Goal: Information Seeking & Learning: Learn about a topic

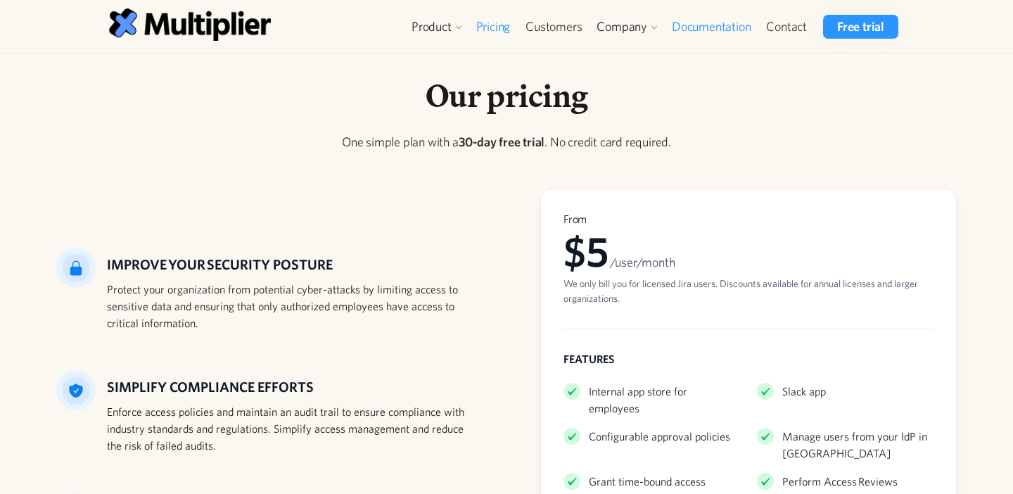
click at [732, 28] on link "Documentation" at bounding box center [711, 27] width 94 height 24
click at [625, 107] on link "Blog" at bounding box center [631, 112] width 65 height 25
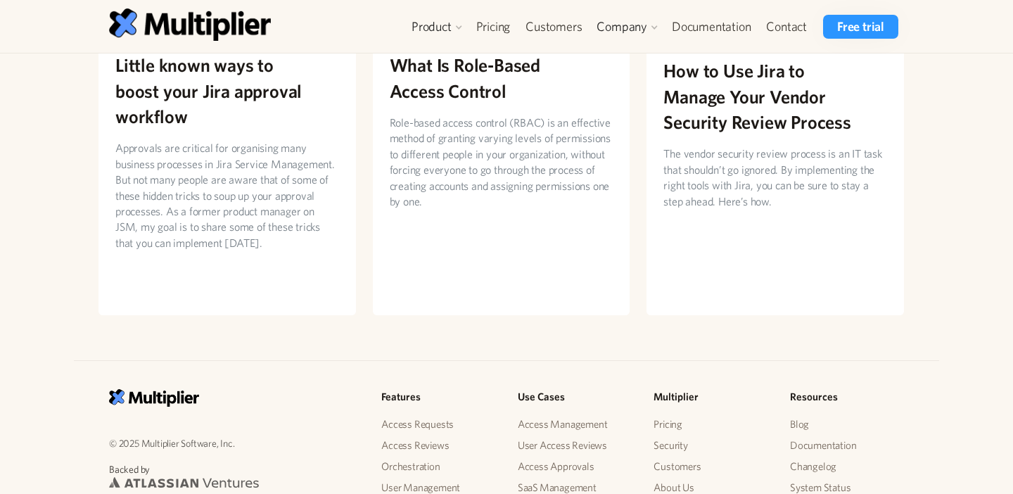
scroll to position [2727, 0]
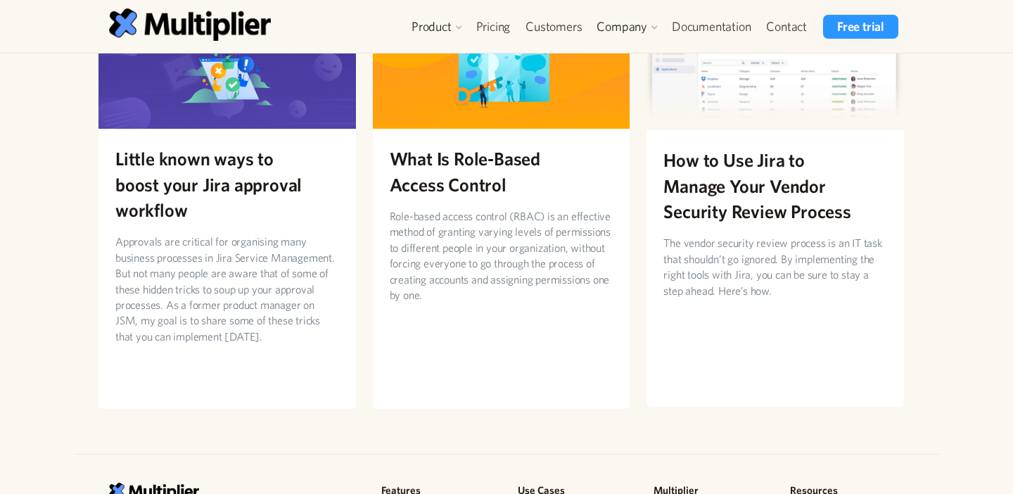
click at [755, 277] on link "How to Use Jira to Manage Your Vendor Security Review Process The vendor securi…" at bounding box center [776, 192] width 258 height 425
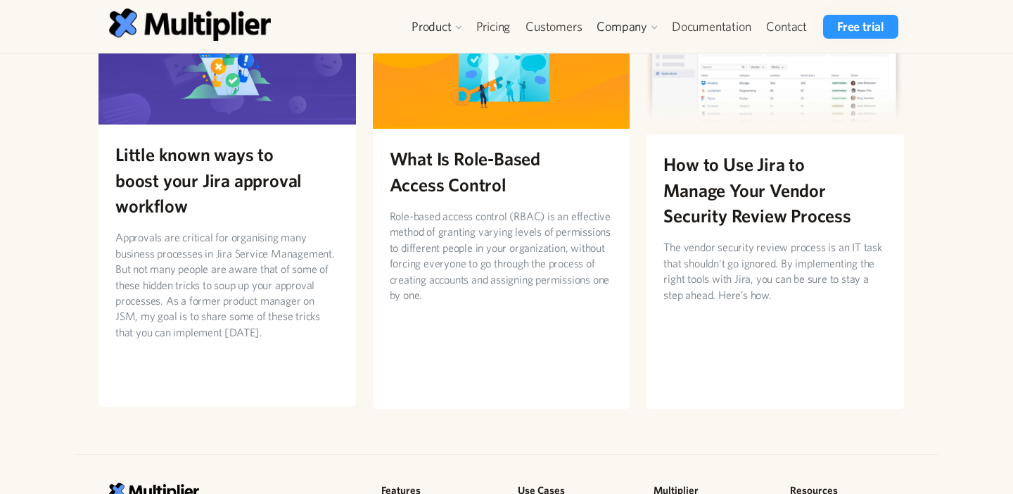
scroll to position [2723, 0]
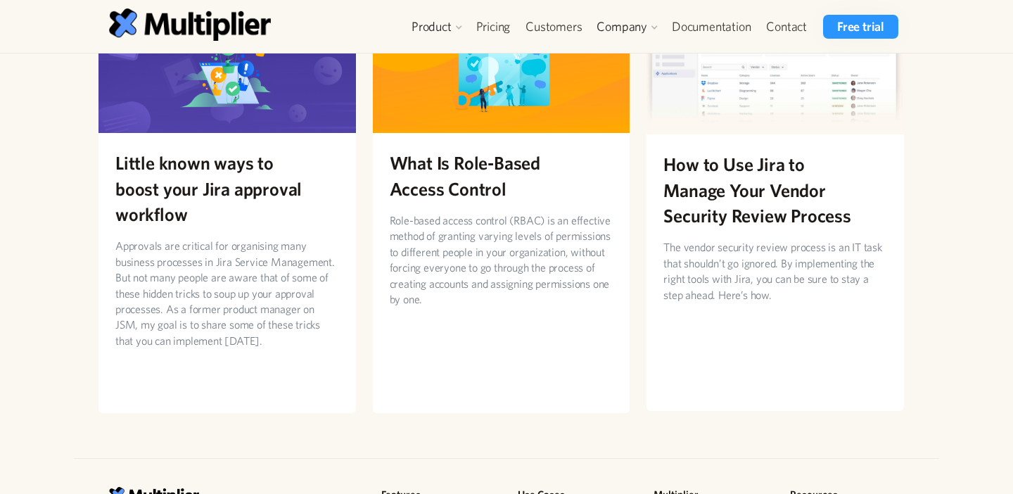
click at [780, 239] on p "The vendor security review process is an IT task that shouldn’t go ignored. By …" at bounding box center [776, 270] width 224 height 63
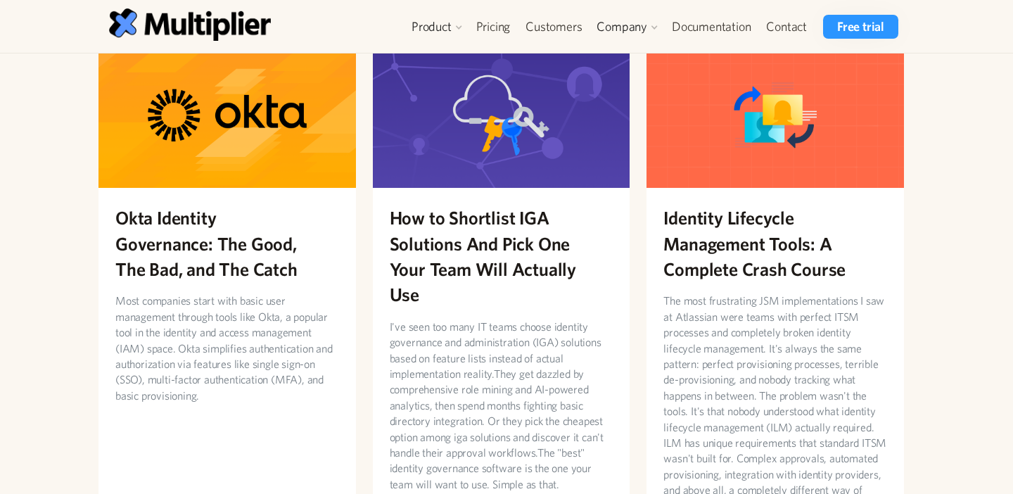
scroll to position [0, 0]
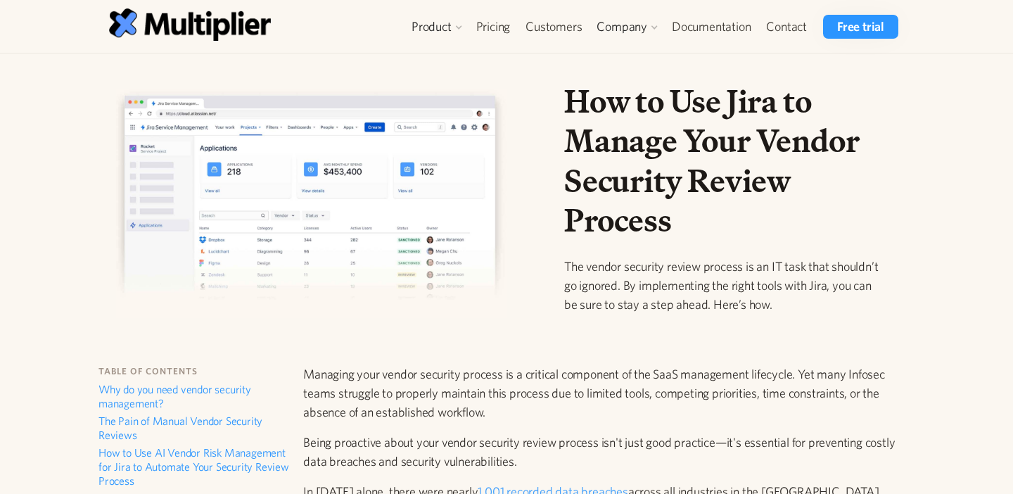
click at [528, 155] on div "How to Use Jira to Manage Your Vendor Security Review Process The vendor securi…" at bounding box center [501, 209] width 828 height 255
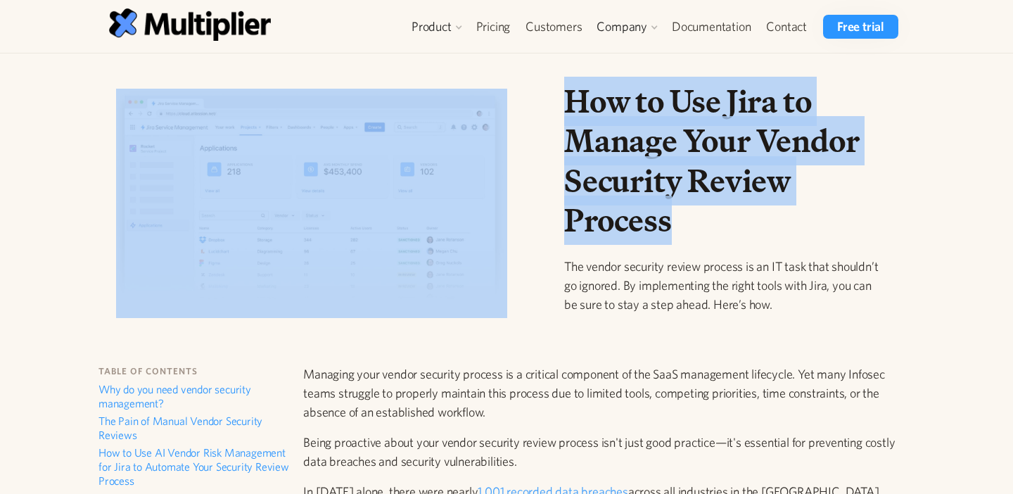
drag, startPoint x: 692, startPoint y: 216, endPoint x: 509, endPoint y: 115, distance: 209.8
click at [510, 115] on div "How to Use Jira to Manage Your Vendor Security Review Process The vendor securi…" at bounding box center [501, 209] width 828 height 255
copy div "How to Use Jira to Manage Your Vendor Security Review Process"
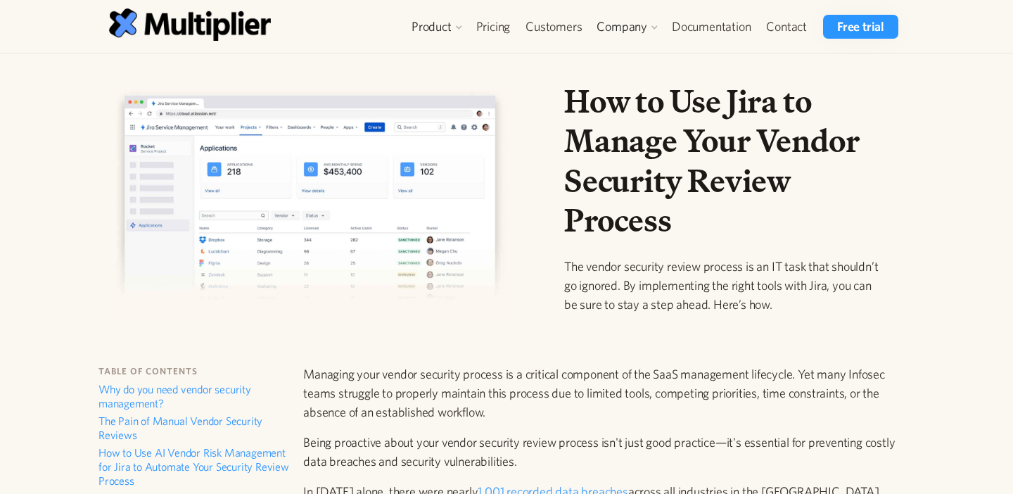
click at [635, 259] on p "The vendor security review process is an IT task that shouldn’t go ignored. By …" at bounding box center [725, 285] width 322 height 57
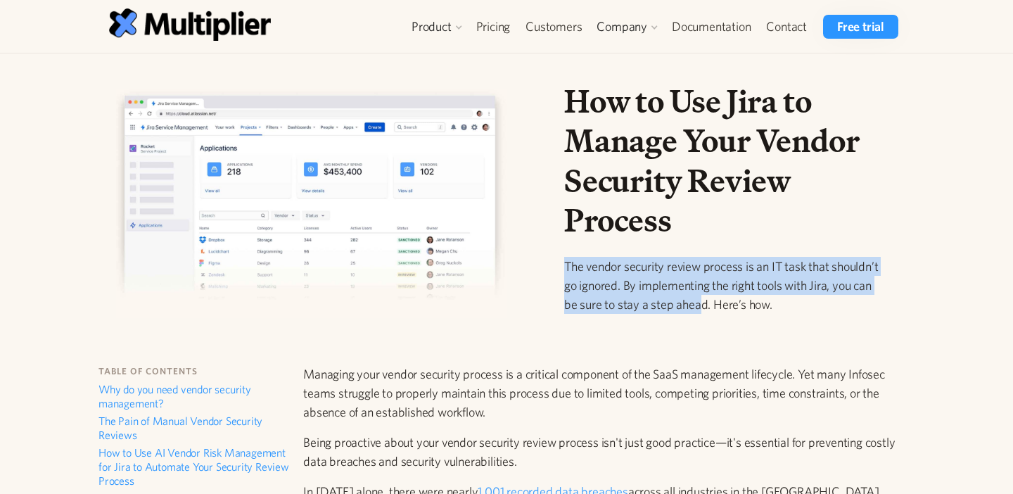
drag, startPoint x: 566, startPoint y: 269, endPoint x: 699, endPoint y: 307, distance: 138.3
click at [699, 307] on p "The vendor security review process is an IT task that shouldn’t go ignored. By …" at bounding box center [725, 285] width 322 height 57
drag, startPoint x: 795, startPoint y: 316, endPoint x: 562, endPoint y: 267, distance: 237.9
click at [562, 267] on div "How to Use Jira to Manage Your Vendor Security Review Process The vendor securi…" at bounding box center [725, 209] width 345 height 255
copy p "The vendor security review process is an IT task that shouldn’t go ignored. By …"
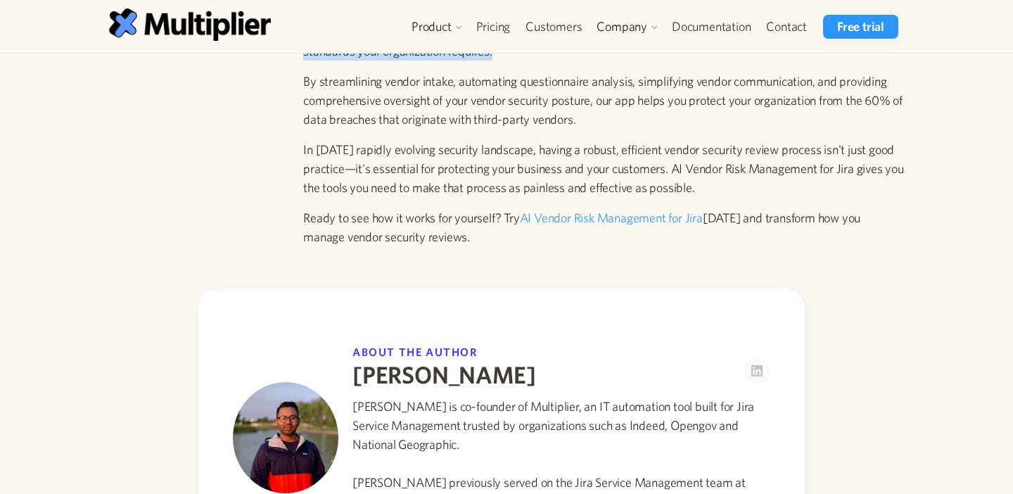
scroll to position [3549, 0]
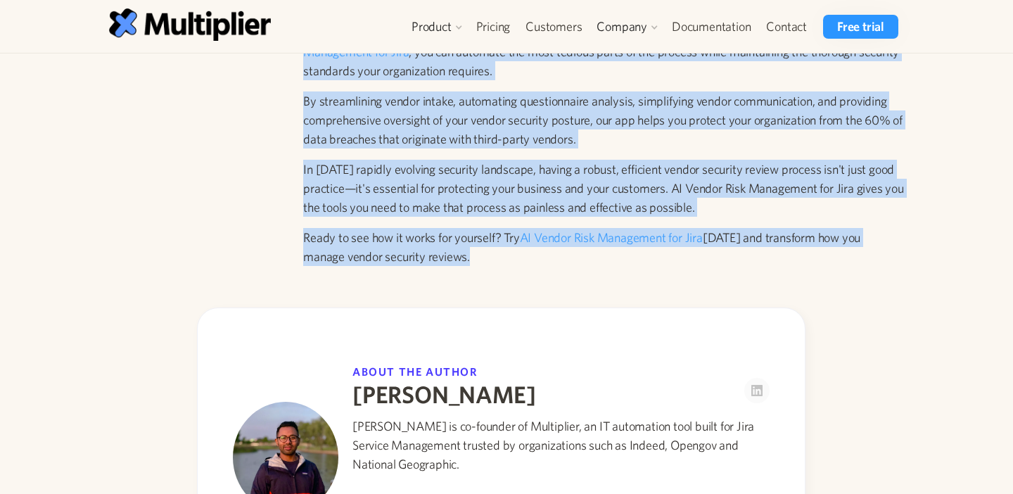
drag, startPoint x: 300, startPoint y: 373, endPoint x: 628, endPoint y: 250, distance: 350.3
copy div "Managing your vendor security process is a critical component of the SaaS manag…"
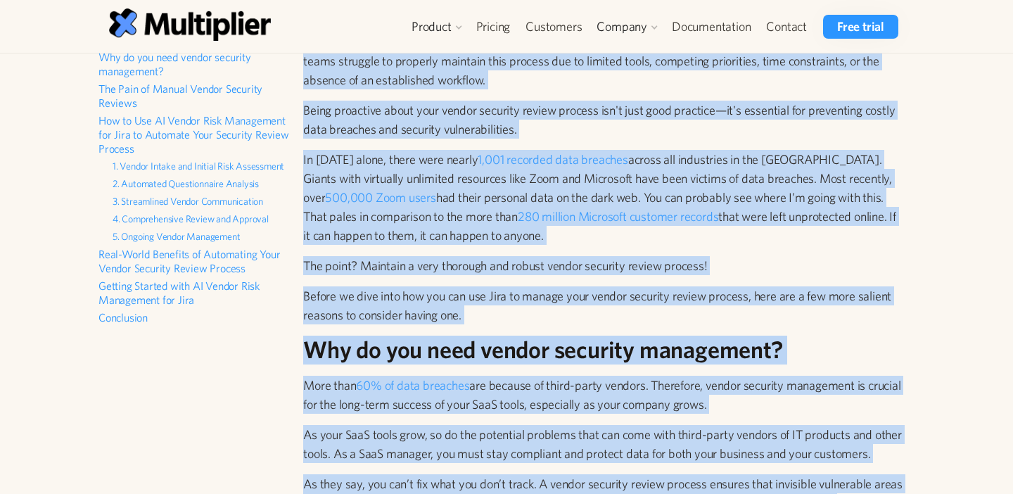
scroll to position [0, 0]
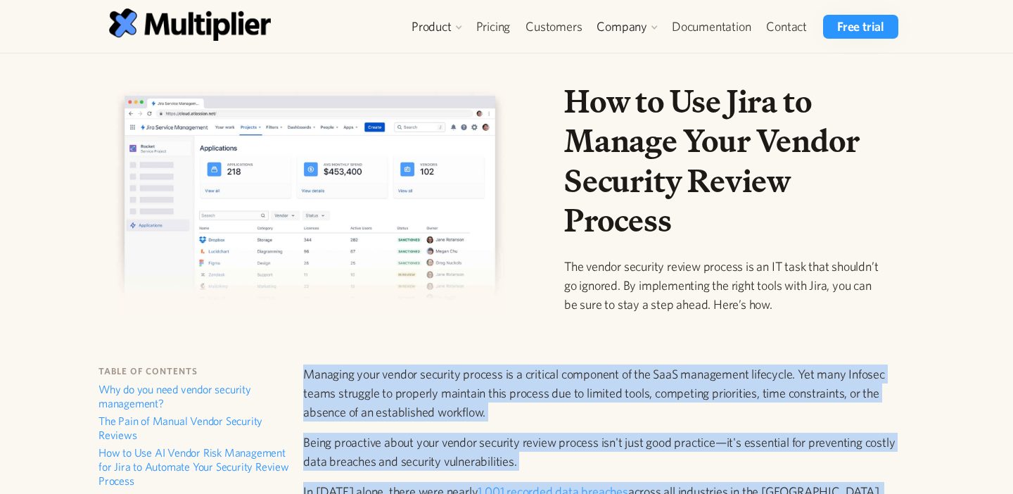
click at [413, 214] on img at bounding box center [312, 203] width 392 height 229
